Goal: Information Seeking & Learning: Learn about a topic

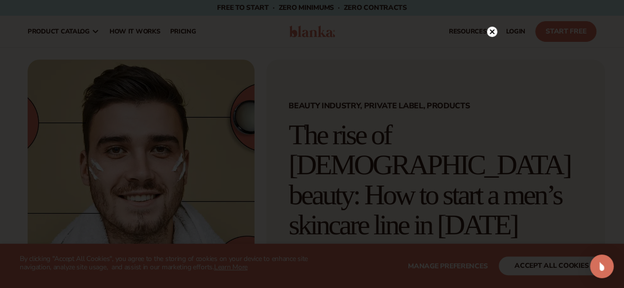
click at [491, 31] on icon at bounding box center [491, 32] width 5 height 5
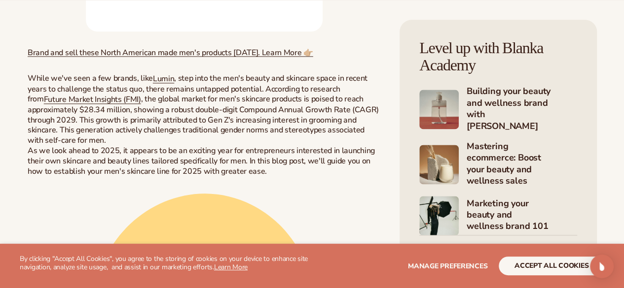
scroll to position [654, 0]
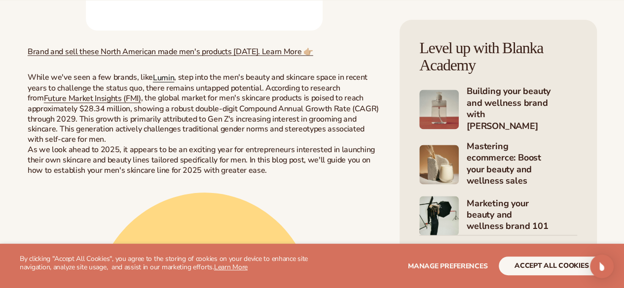
click at [156, 83] on link "Lumin" at bounding box center [163, 77] width 21 height 11
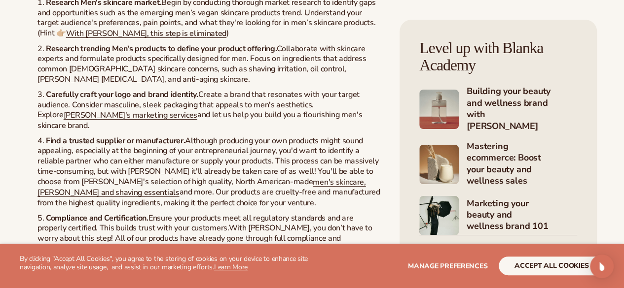
scroll to position [1834, 0]
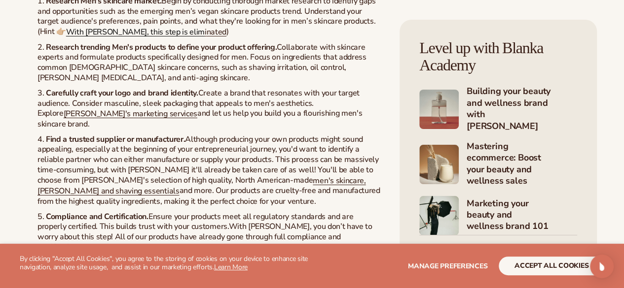
click at [205, 37] on link "With [PERSON_NAME], this step is elim" at bounding box center [135, 32] width 139 height 11
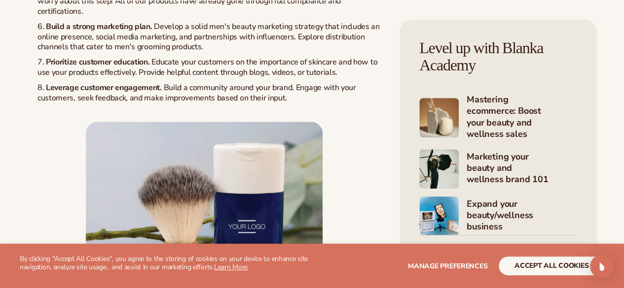
scroll to position [2072, 0]
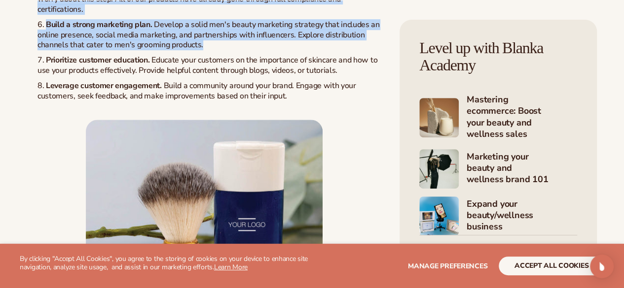
drag, startPoint x: 212, startPoint y: 122, endPoint x: 166, endPoint y: 16, distance: 115.2
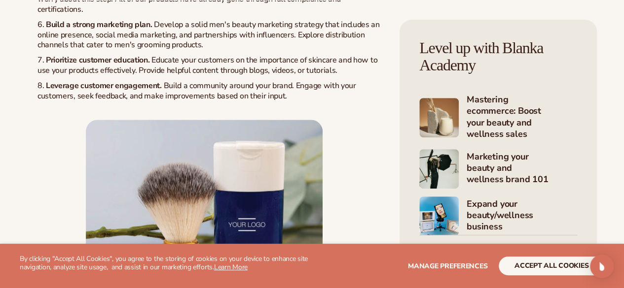
click at [175, 76] on span "Educate your customers on the importance of skincare and how to use your produc…" at bounding box center [207, 65] width 340 height 21
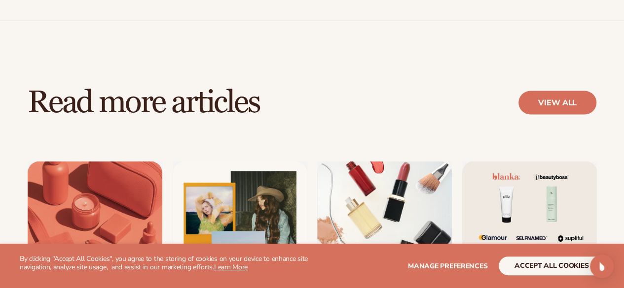
scroll to position [2808, 0]
